Goal: Task Accomplishment & Management: Manage account settings

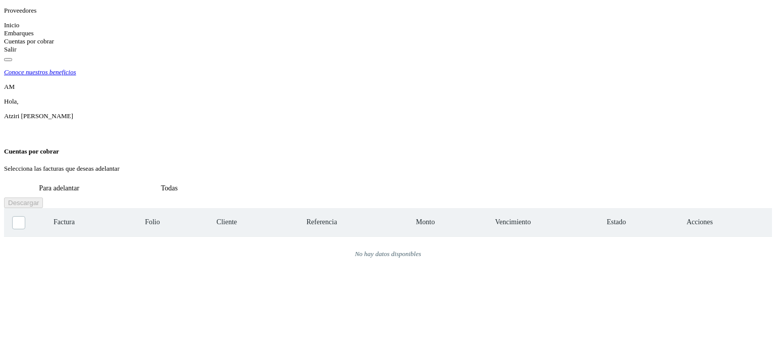
click at [4, 29] on icon at bounding box center [4, 25] width 0 height 8
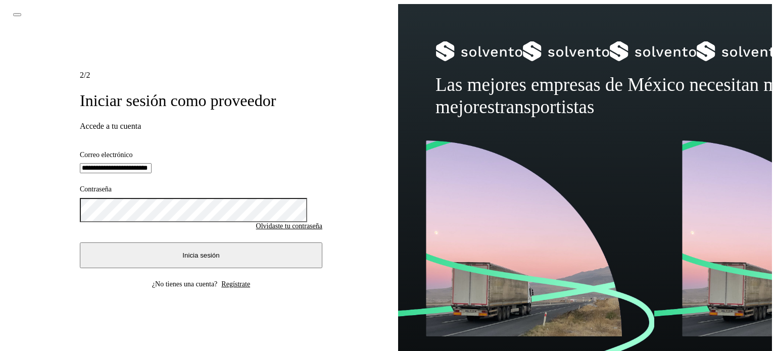
click at [160, 266] on button "Inicia sesión" at bounding box center [201, 255] width 242 height 26
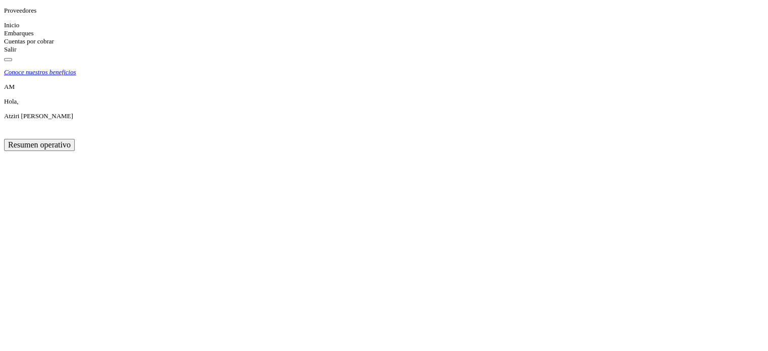
click at [23, 45] on div "Cuentas por cobrar" at bounding box center [384, 41] width 760 height 8
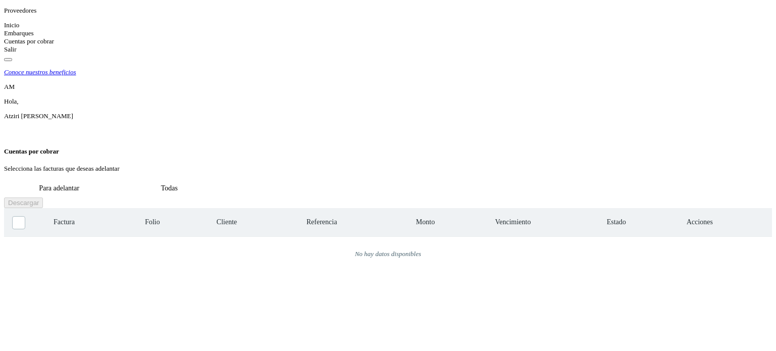
click at [23, 45] on div "Cuentas por cobrar" at bounding box center [388, 41] width 768 height 8
click at [224, 179] on button "Todas" at bounding box center [169, 188] width 110 height 19
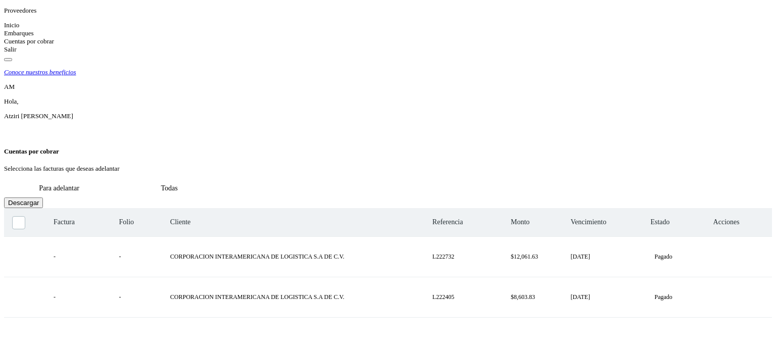
click at [4, 45] on icon at bounding box center [4, 41] width 0 height 8
click at [15, 29] on div "Inicio" at bounding box center [388, 25] width 768 height 8
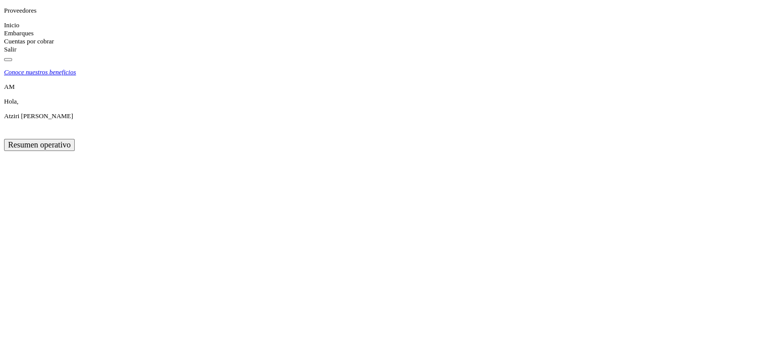
click at [16, 45] on div "Cuentas por cobrar" at bounding box center [384, 41] width 760 height 8
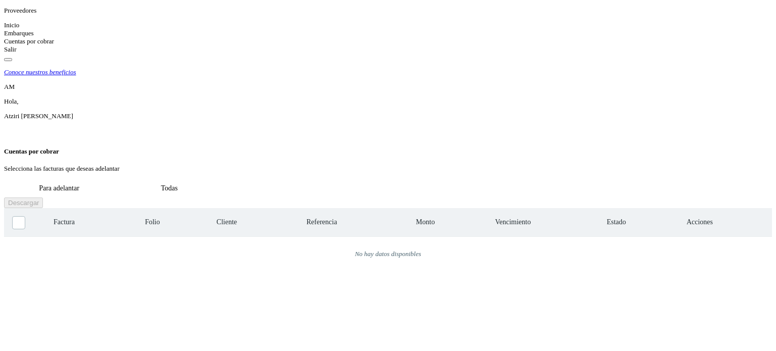
click at [114, 179] on button "Para adelantar" at bounding box center [59, 188] width 110 height 19
click at [224, 179] on button "Todas" at bounding box center [169, 188] width 110 height 19
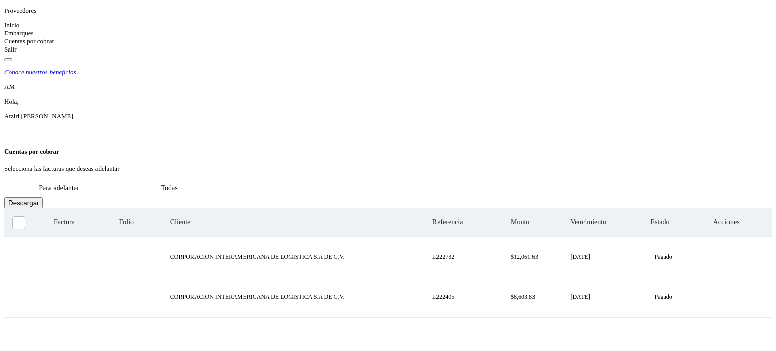
click at [114, 179] on button "Para adelantar" at bounding box center [59, 188] width 110 height 19
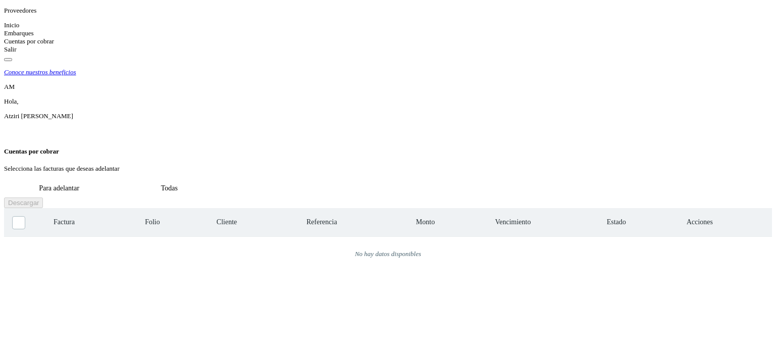
click at [114, 179] on button "Para adelantar" at bounding box center [59, 188] width 110 height 19
click at [335, 208] on div "Selecciona todas las facturas disponibles para adelanto Factura Folio Cliente R…" at bounding box center [388, 333] width 768 height 250
click at [224, 179] on button "Todas" at bounding box center [169, 188] width 110 height 19
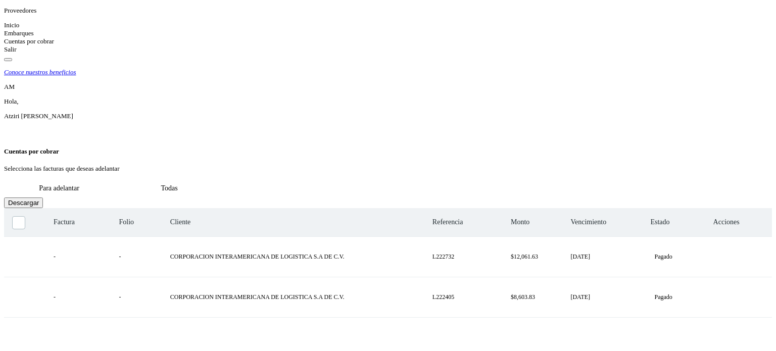
click at [114, 179] on button "Para adelantar" at bounding box center [59, 188] width 110 height 19
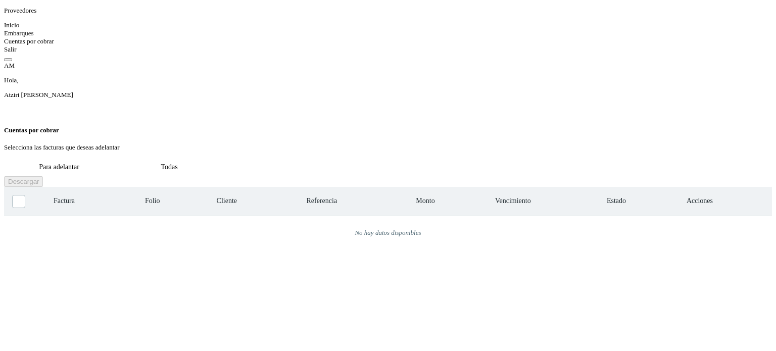
click at [4, 62] on icon "Conoce nuestros beneficios" at bounding box center [4, 62] width 0 height 0
